Goal: Transaction & Acquisition: Book appointment/travel/reservation

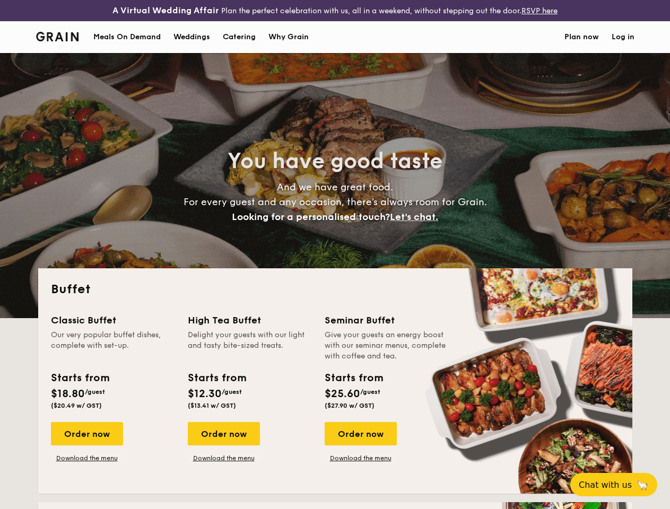
select select
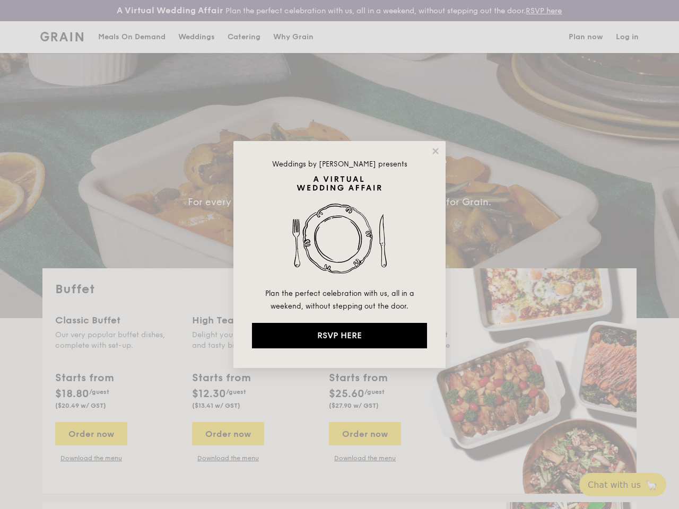
click at [339, 255] on img at bounding box center [339, 231] width 175 height 111
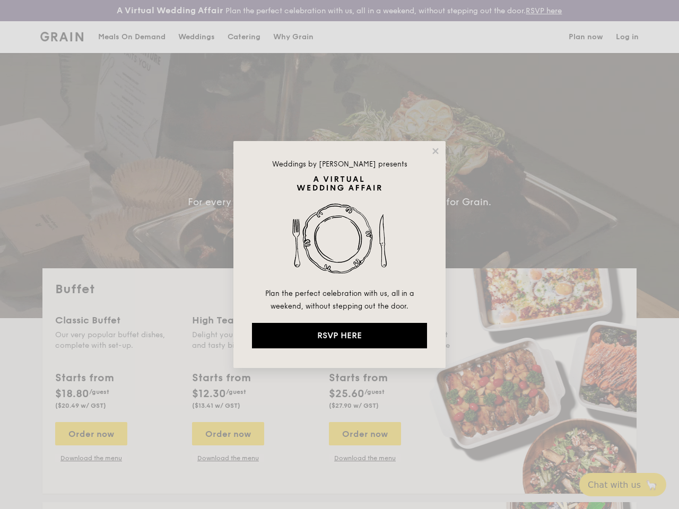
click at [339, 255] on img at bounding box center [339, 231] width 175 height 111
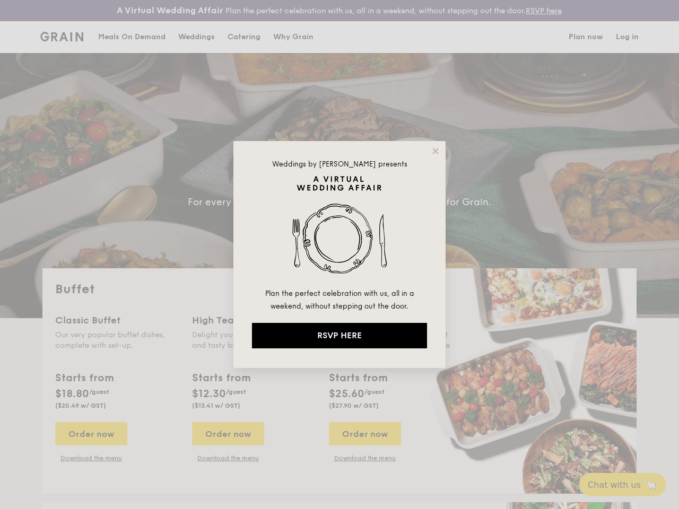
click at [435, 151] on icon at bounding box center [435, 151] width 6 height 6
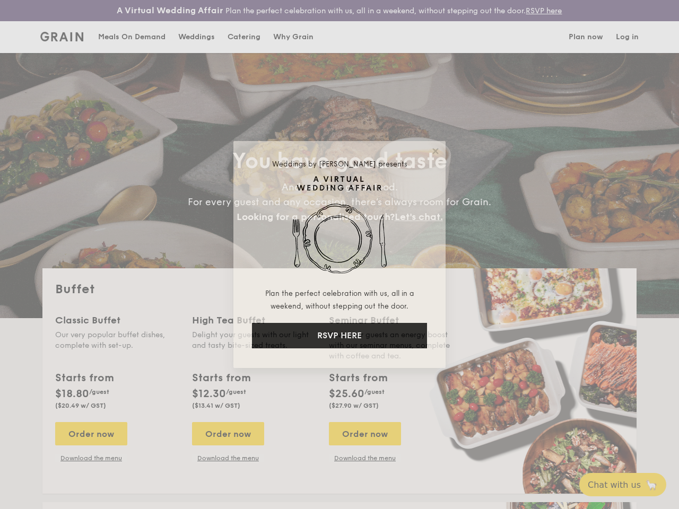
click at [435, 151] on icon at bounding box center [435, 151] width 6 height 6
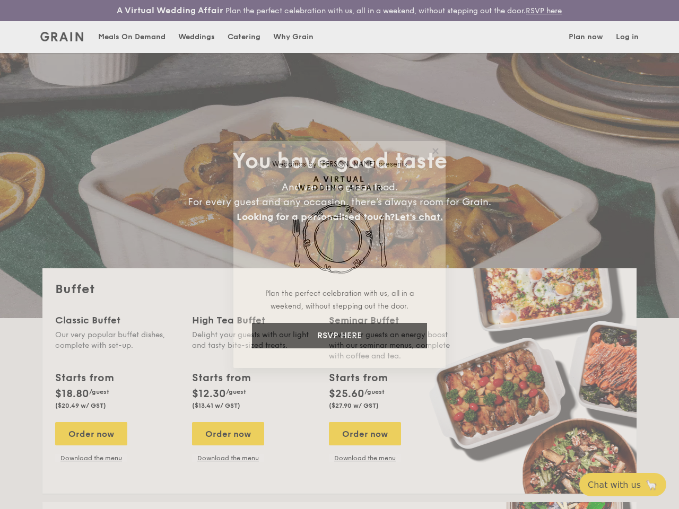
click at [435, 151] on icon at bounding box center [435, 151] width 6 height 6
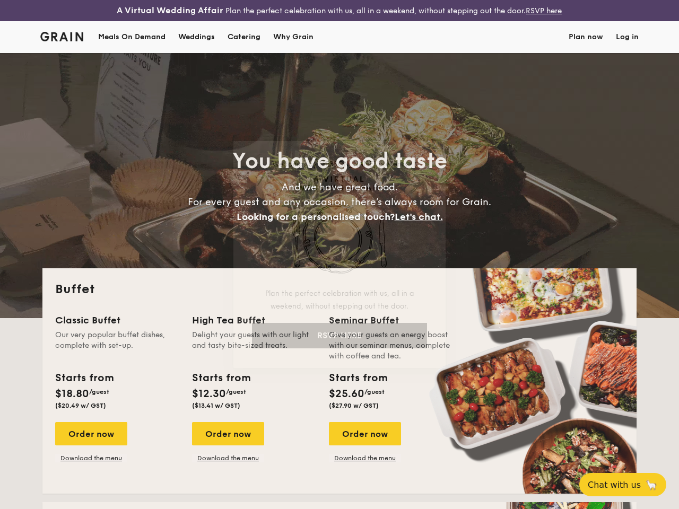
click at [339, 231] on img at bounding box center [339, 231] width 175 height 111
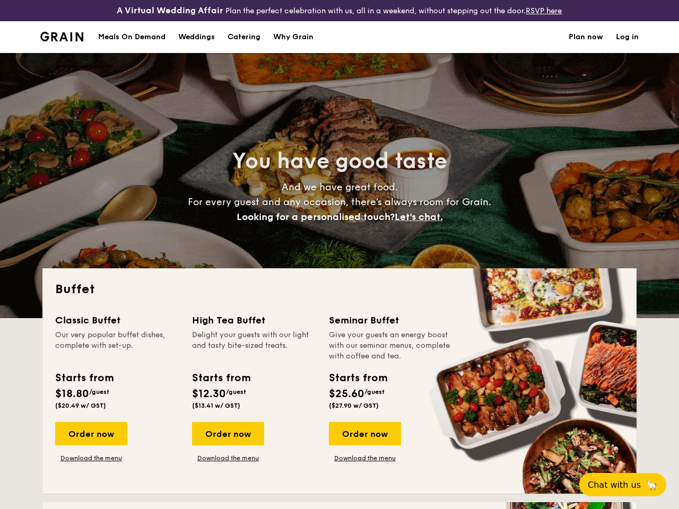
click at [339, 328] on div "Seminar Buffet" at bounding box center [391, 320] width 124 height 15
